Goal: Task Accomplishment & Management: Manage account settings

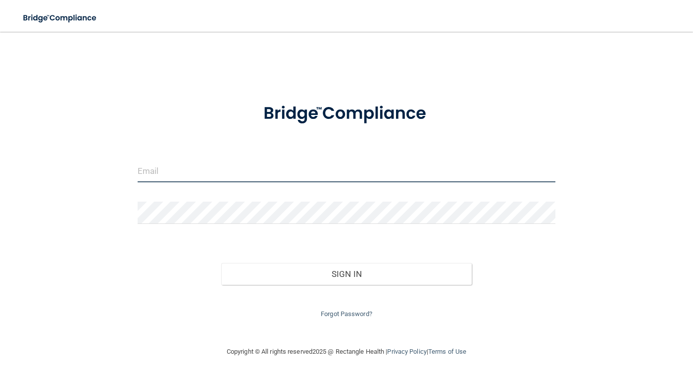
drag, startPoint x: 334, startPoint y: 164, endPoint x: 329, endPoint y: 170, distance: 7.4
click at [332, 166] on input "email" at bounding box center [347, 171] width 418 height 22
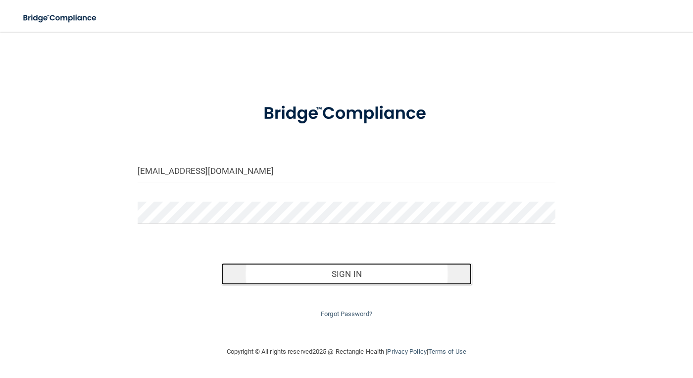
click at [364, 272] on button "Sign In" at bounding box center [346, 274] width 251 height 22
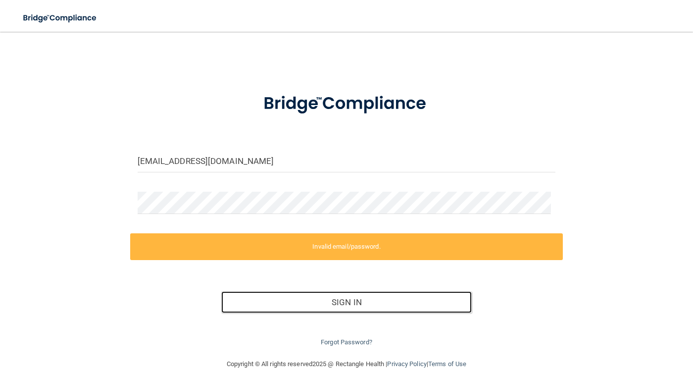
scroll to position [19, 0]
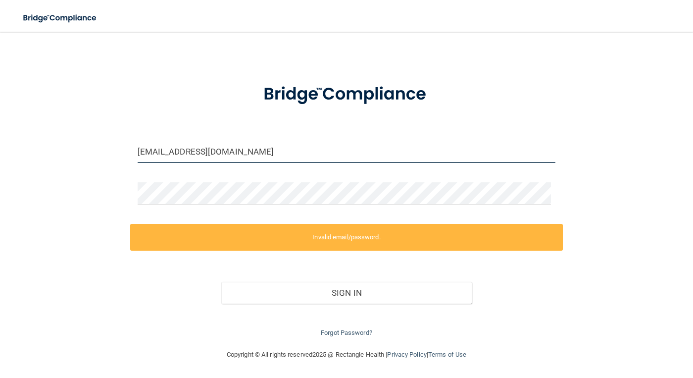
click at [282, 154] on input "[EMAIL_ADDRESS][DOMAIN_NAME]" at bounding box center [347, 152] width 418 height 22
drag, startPoint x: 282, startPoint y: 154, endPoint x: -56, endPoint y: 160, distance: 338.1
click at [0, 160] on html "Toggle navigation Manage My Enterprise Manage My Location [EMAIL_ADDRESS][DOMAI…" at bounding box center [346, 189] width 693 height 378
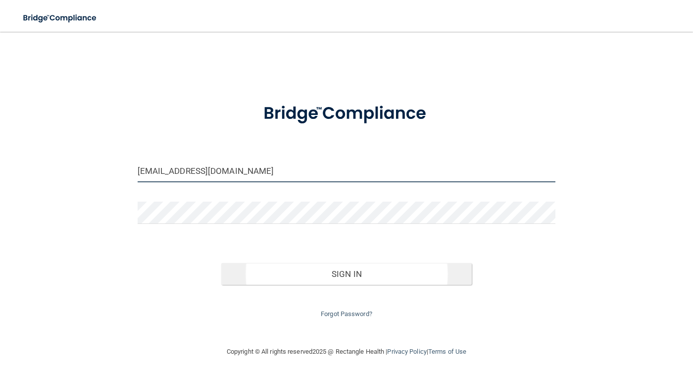
type input "[EMAIL_ADDRESS][DOMAIN_NAME]"
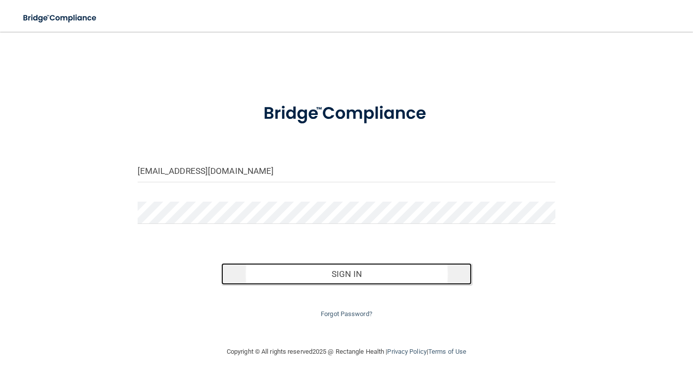
click at [288, 270] on button "Sign In" at bounding box center [346, 274] width 251 height 22
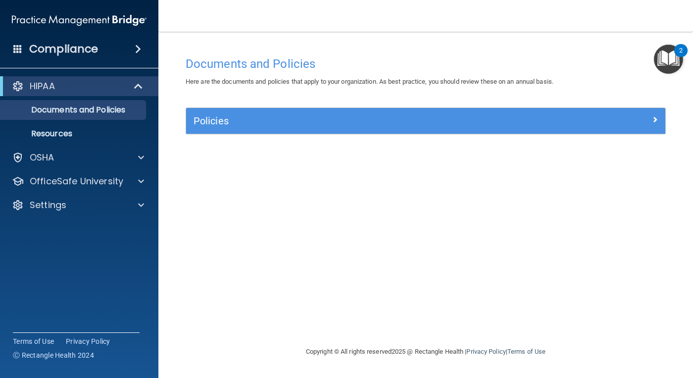
click at [269, 348] on div "Copyright © All rights reserved 2025 @ Rectangle Health | Privacy Policy | Term…" at bounding box center [425, 352] width 361 height 32
click at [235, 363] on footer "Copyright © All rights reserved 2025 @ Rectangle Health | Privacy Policy | Term…" at bounding box center [425, 352] width 495 height 32
click at [673, 52] on img "Open Resource Center, 2 new notifications" at bounding box center [668, 59] width 29 height 29
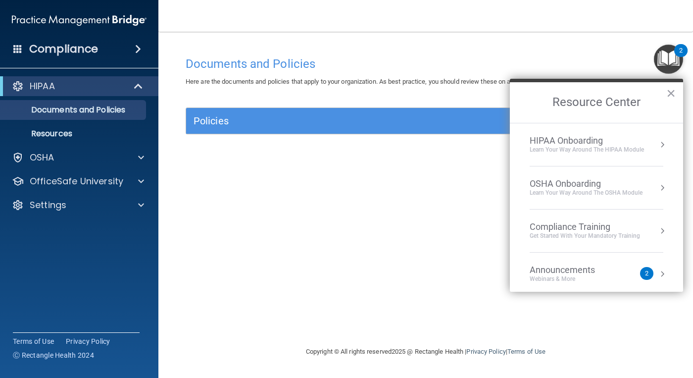
click at [461, 203] on div "Documents and Policies Here are the documents and policies that apply to your o…" at bounding box center [425, 198] width 495 height 294
click at [669, 91] on button "×" at bounding box center [670, 93] width 9 height 16
